Goal: Information Seeking & Learning: Learn about a topic

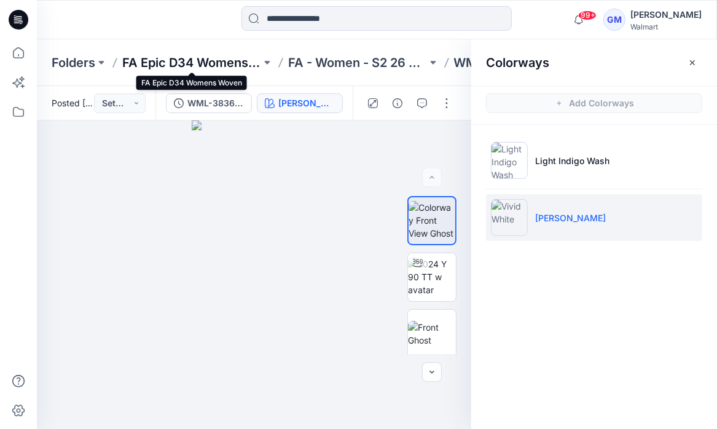
click at [165, 63] on p "FA Epic D34 Womens Woven" at bounding box center [191, 62] width 139 height 17
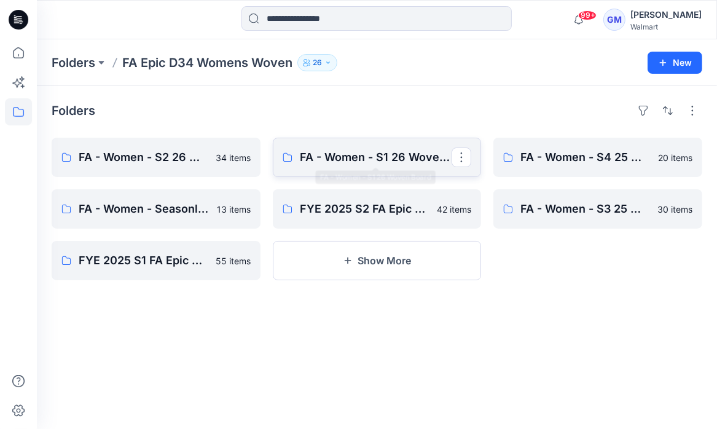
click at [343, 156] on p "FA - Women - S1 26 Woven Board" at bounding box center [376, 157] width 152 height 17
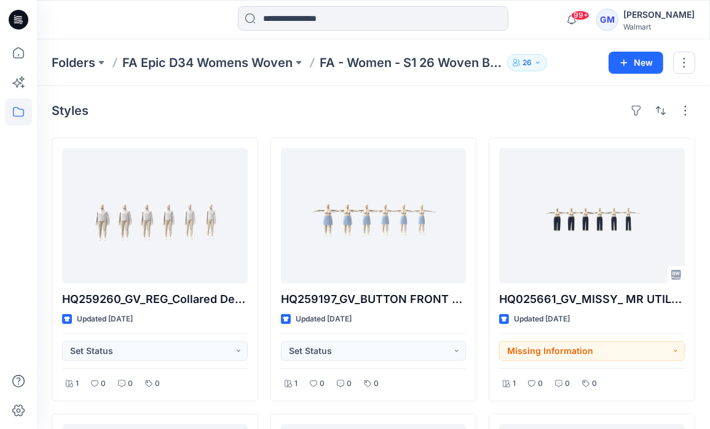
click at [25, 300] on div at bounding box center [18, 234] width 27 height 390
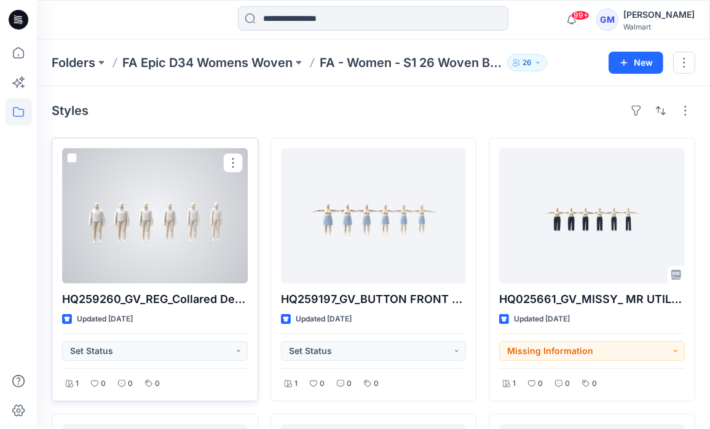
click at [144, 261] on div at bounding box center [155, 215] width 186 height 135
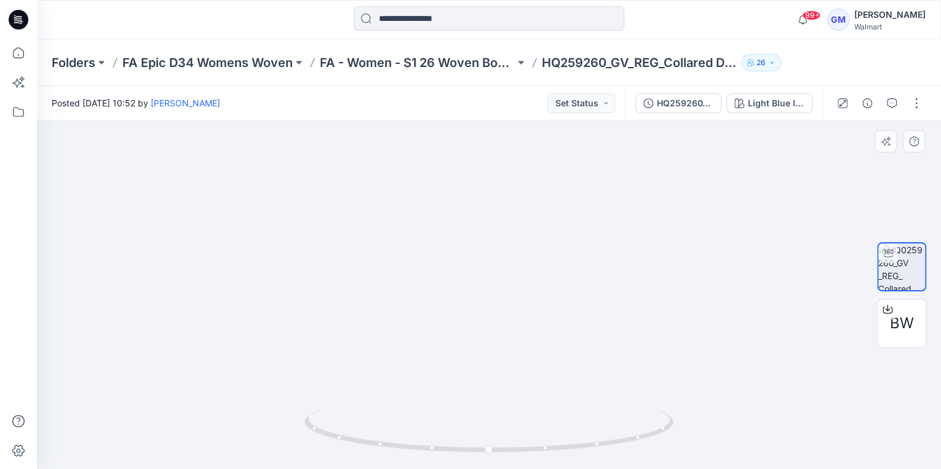
drag, startPoint x: 596, startPoint y: 323, endPoint x: 548, endPoint y: 283, distance: 62.4
click at [548, 283] on img at bounding box center [488, 205] width 626 height 527
drag, startPoint x: 570, startPoint y: 285, endPoint x: 547, endPoint y: 303, distance: 29.8
click at [547, 303] on img at bounding box center [488, 147] width 834 height 643
